Goal: Navigation & Orientation: Find specific page/section

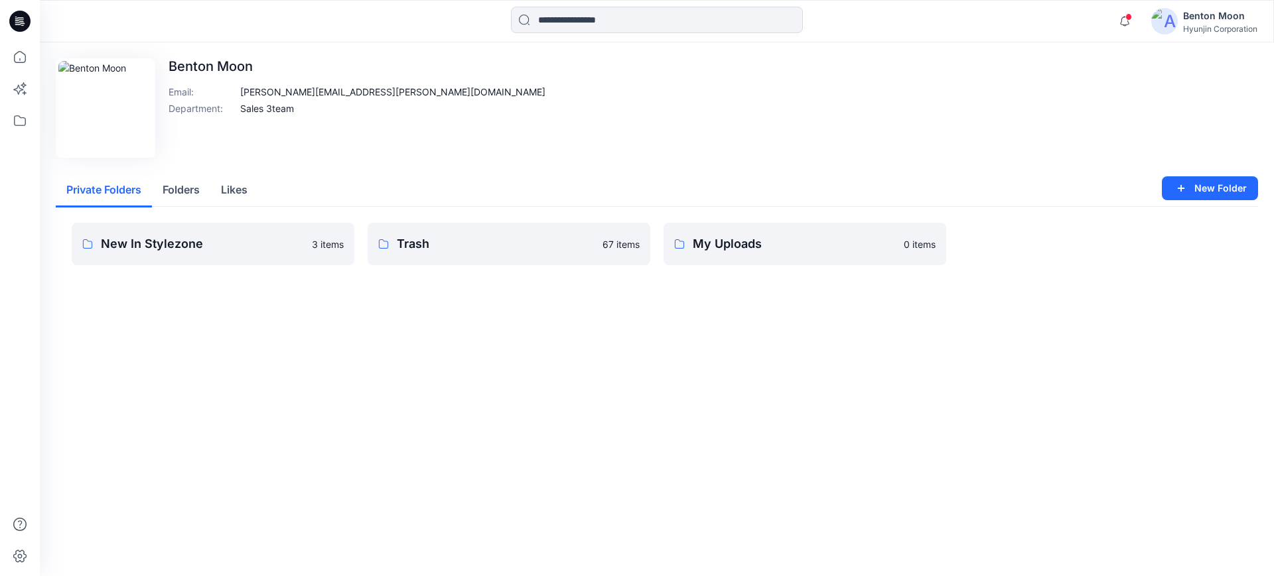
click at [182, 193] on button "Folders" at bounding box center [181, 191] width 58 height 34
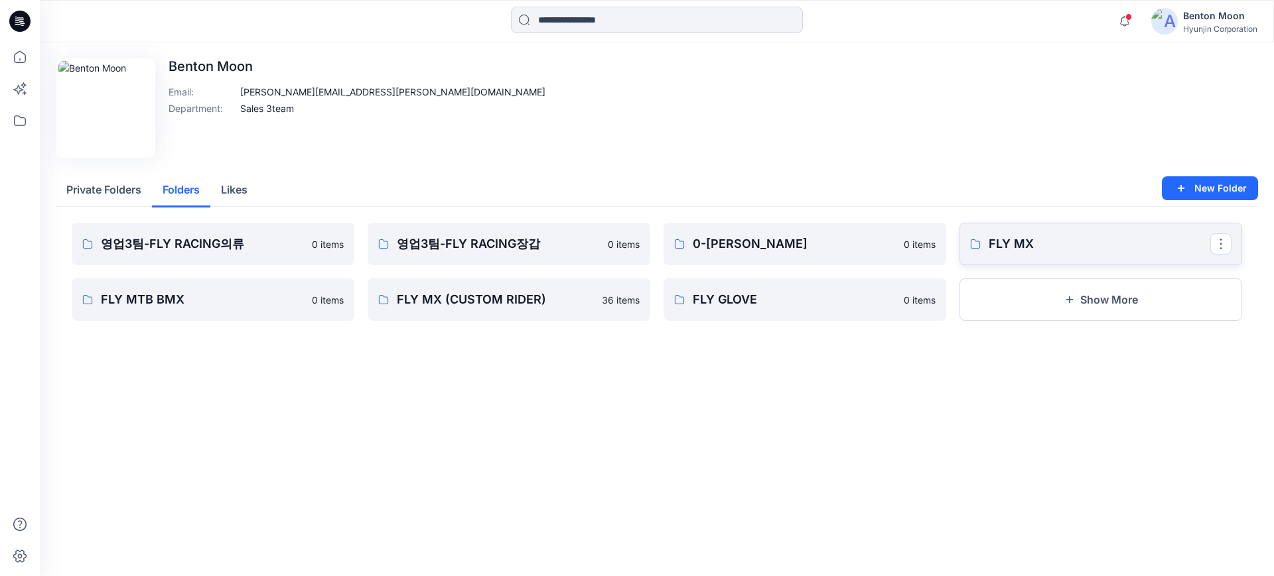
click at [1010, 240] on p "FLY MX" at bounding box center [1099, 244] width 222 height 19
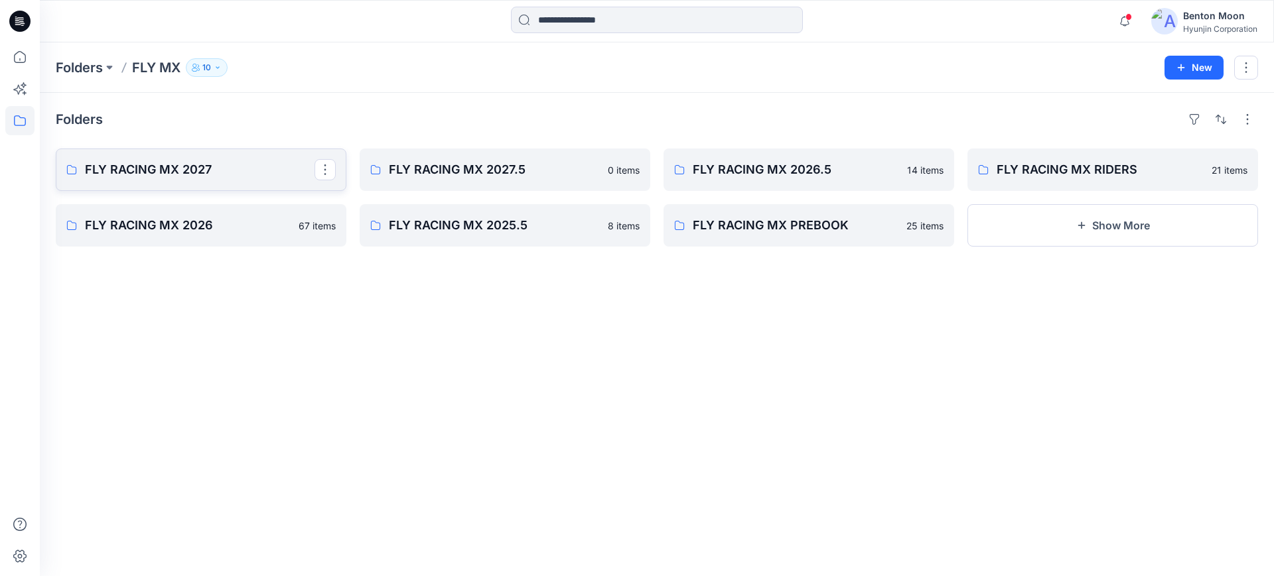
click at [232, 176] on p "FLY RACING MX 2027" at bounding box center [200, 170] width 230 height 19
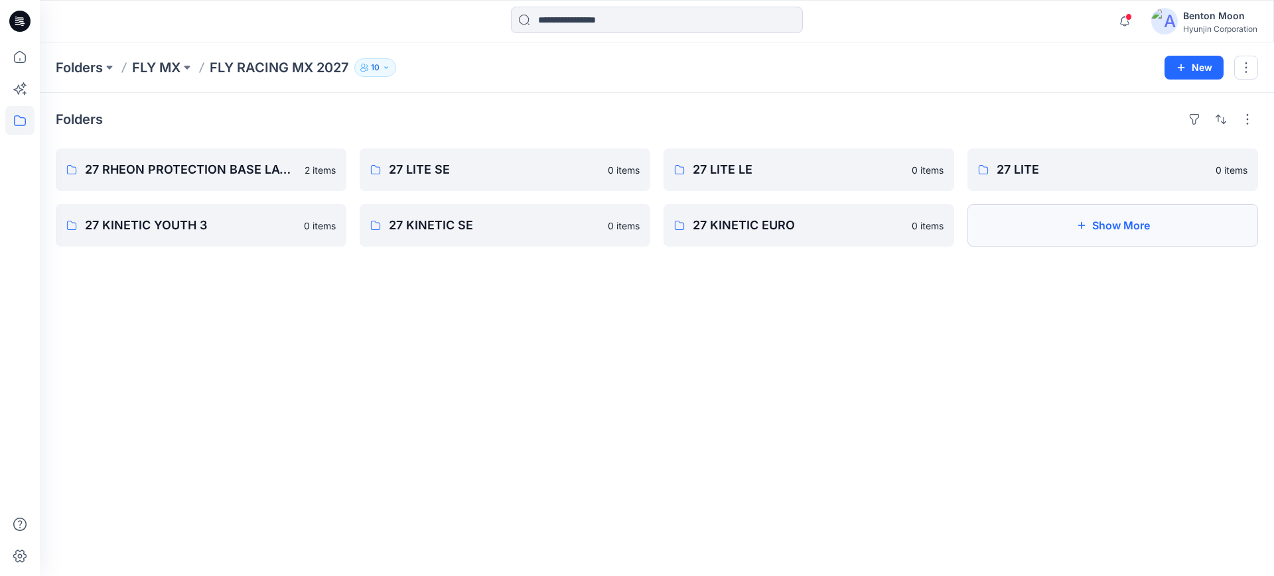
click at [1014, 218] on button "Show More" at bounding box center [1112, 225] width 291 height 42
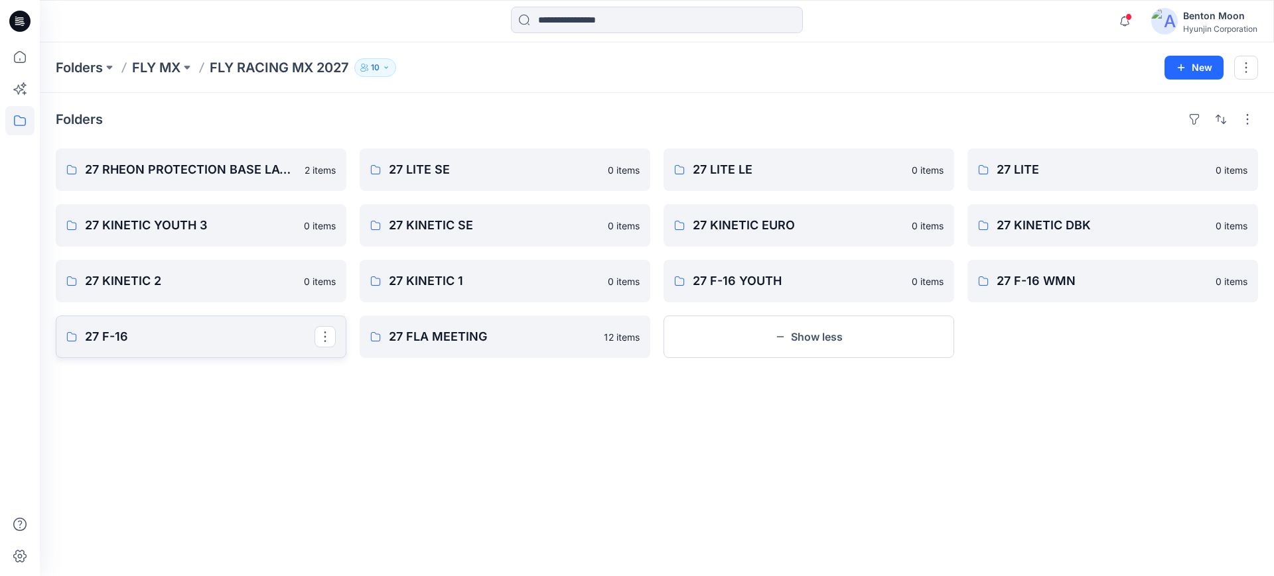
click at [174, 338] on p "27 F-16" at bounding box center [200, 337] width 230 height 19
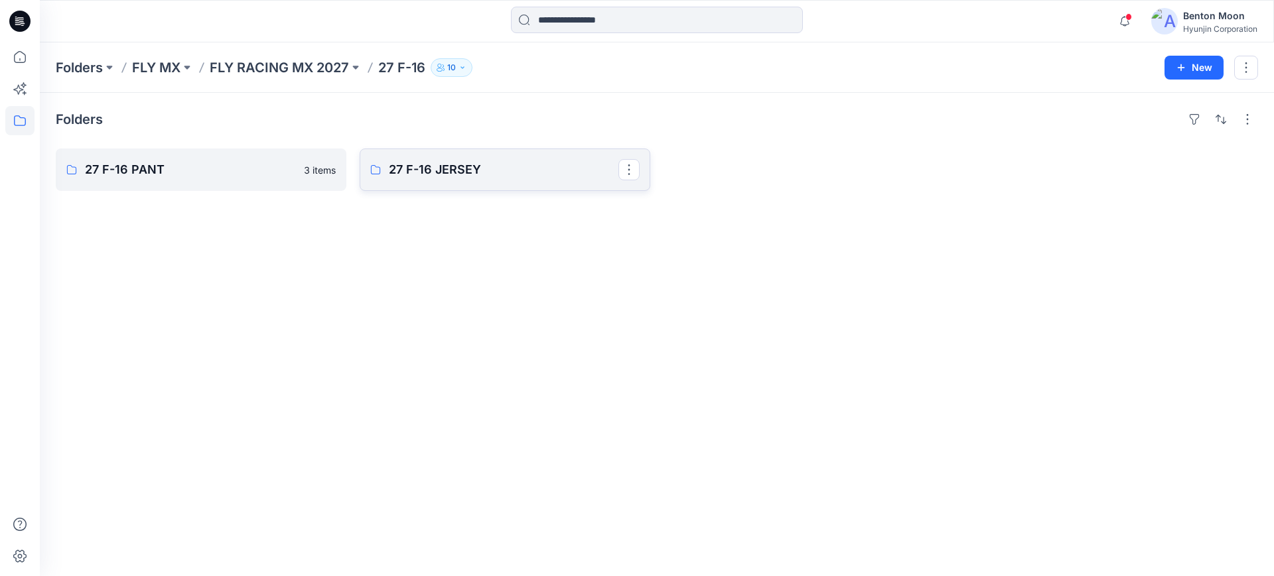
click at [418, 177] on p "27 F-16 JERSEY" at bounding box center [504, 170] width 230 height 19
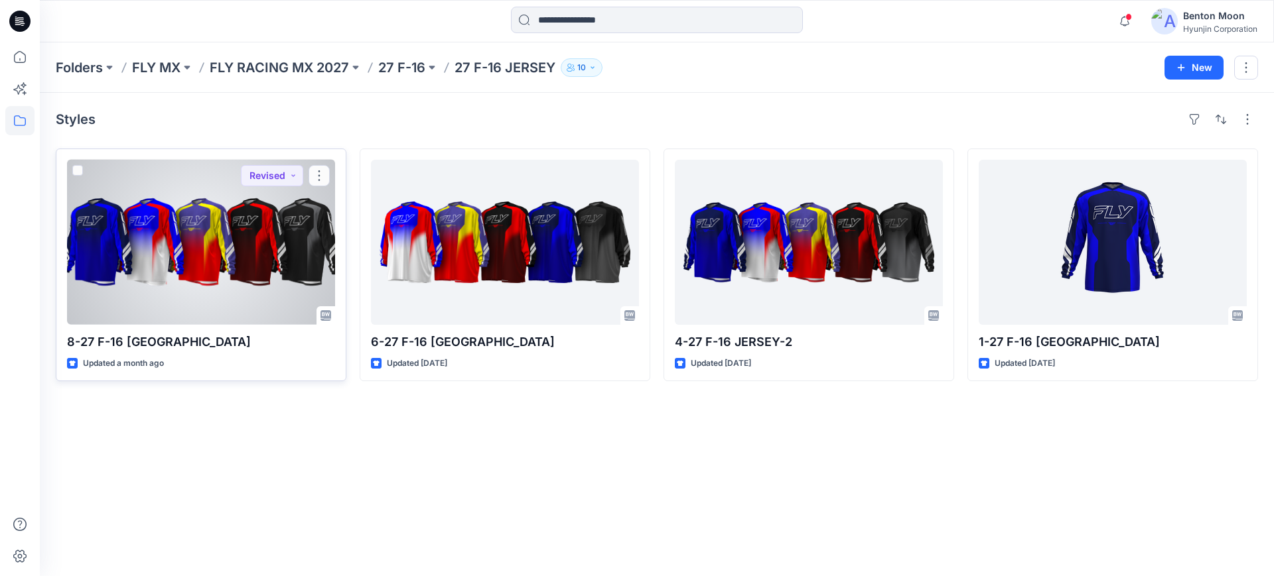
click at [268, 274] on div at bounding box center [201, 242] width 268 height 165
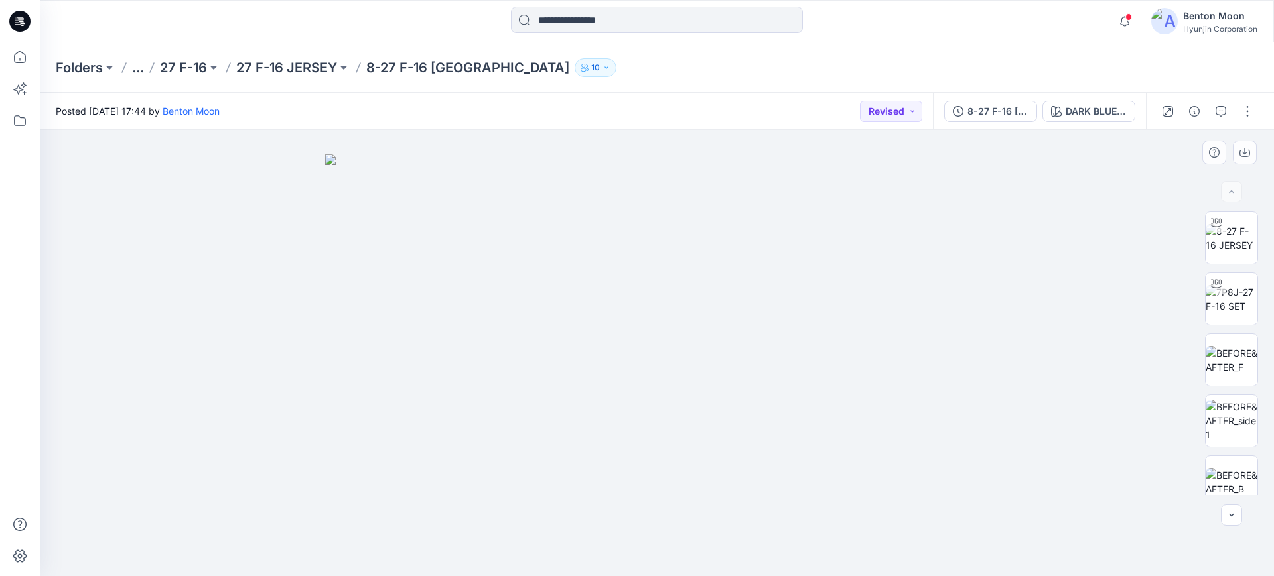
click at [588, 354] on img at bounding box center [656, 366] width 663 height 423
